Goal: Task Accomplishment & Management: Manage account settings

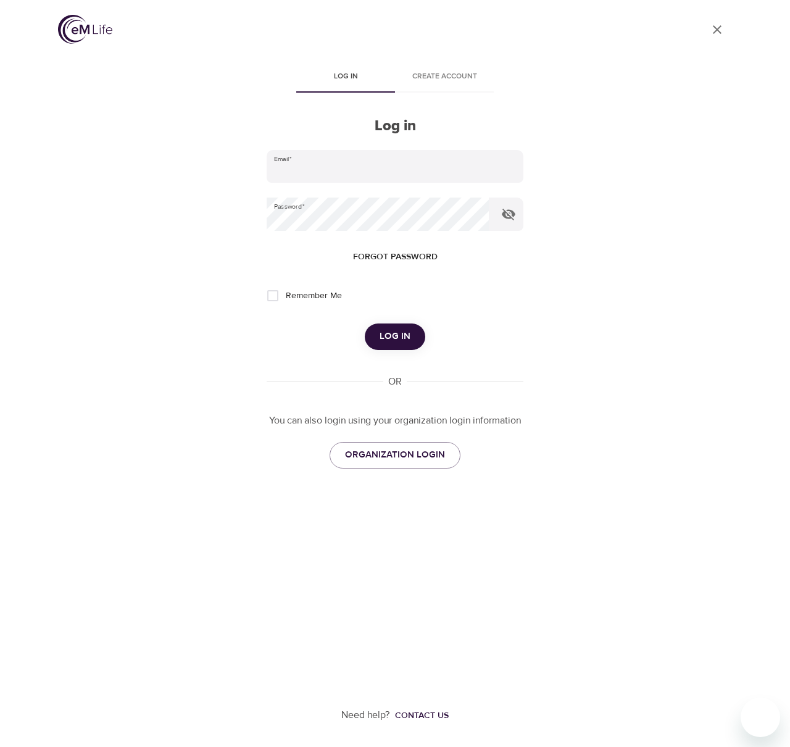
type input "[PERSON_NAME][EMAIL_ADDRESS][PERSON_NAME][DOMAIN_NAME]"
click at [389, 338] on span "Log in" at bounding box center [395, 336] width 31 height 16
